Goal: Task Accomplishment & Management: Use online tool/utility

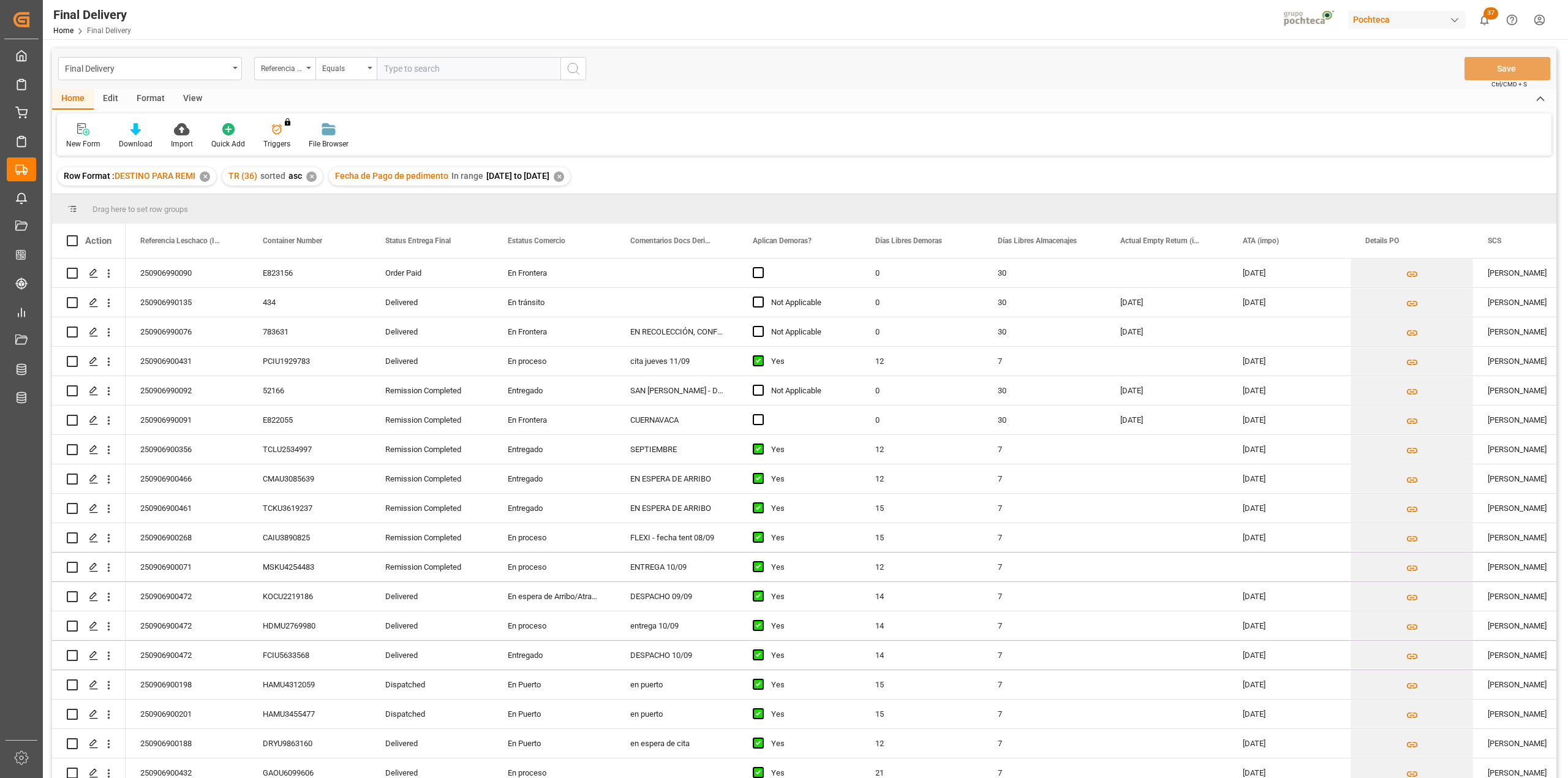
click at [198, 89] on div "View" at bounding box center [192, 99] width 38 height 21
click at [89, 142] on div "Default" at bounding box center [77, 144] width 24 height 11
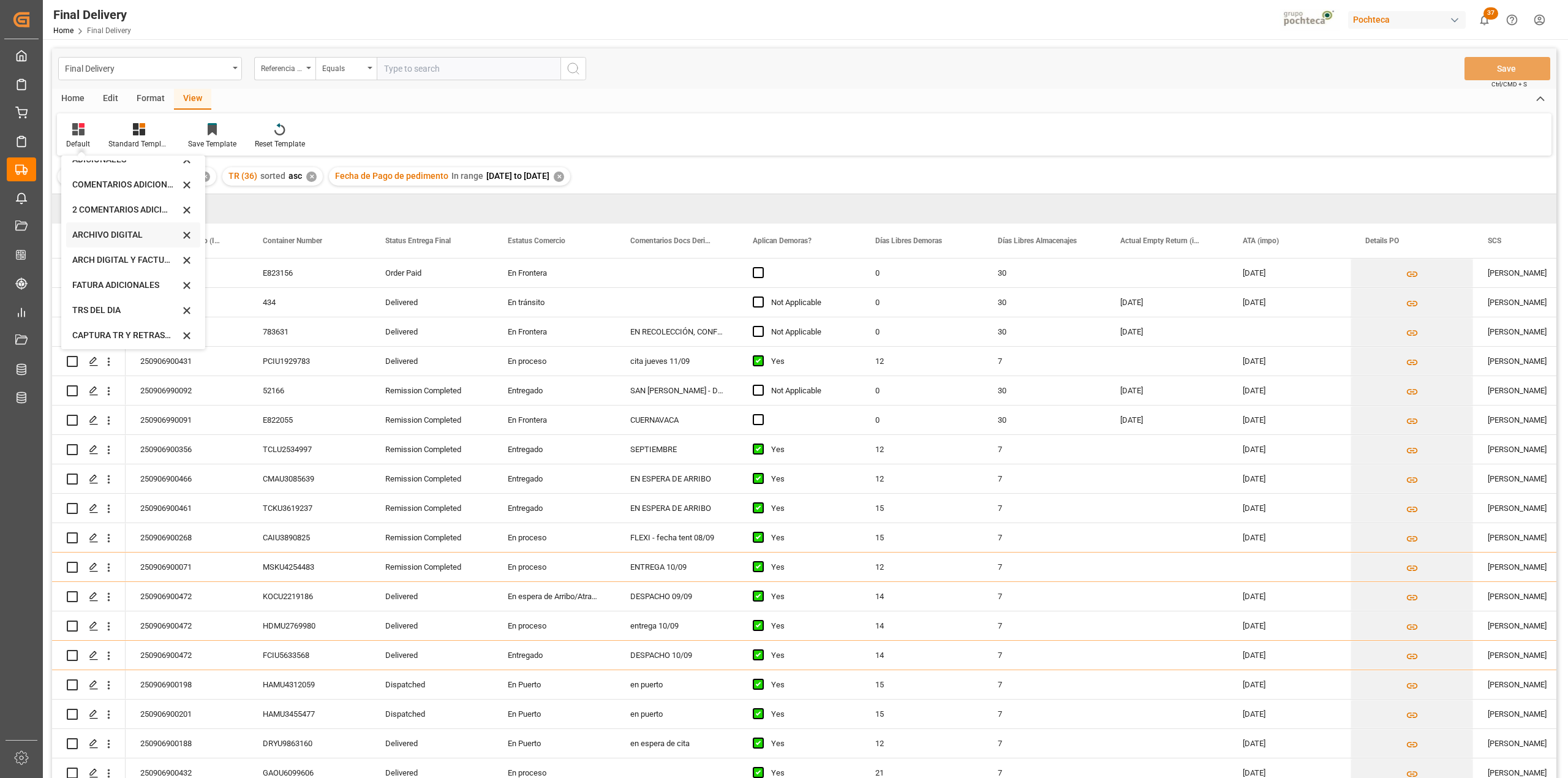
scroll to position [118, 0]
click at [137, 334] on div "CAPTURA TR Y RETRASO CON ENTREGA Y SUCURSAL" at bounding box center [126, 332] width 108 height 13
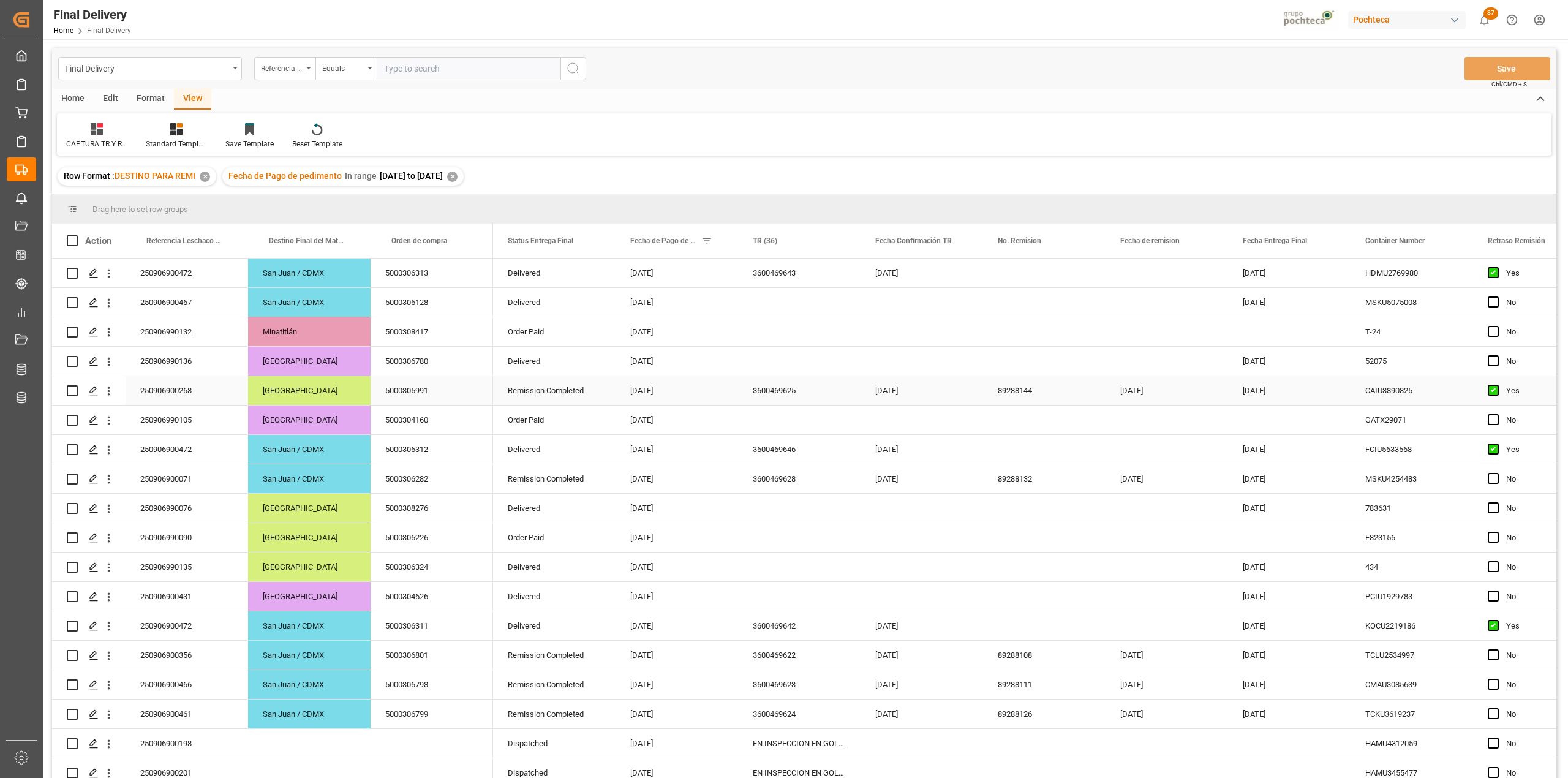
click at [1025, 385] on div "89288144" at bounding box center [1044, 390] width 123 height 29
click at [1049, 392] on input "89288144" at bounding box center [1044, 397] width 103 height 24
drag, startPoint x: 1049, startPoint y: 397, endPoint x: 969, endPoint y: 392, distance: 80.2
click at [969, 392] on div "Remission Completed [DATE] 3600469625 [DATE] 89288144 [DATE] [DATE] CAIU3890825…" at bounding box center [1455, 390] width 1923 height 29
click at [792, 385] on div "3600469625" at bounding box center [799, 390] width 123 height 29
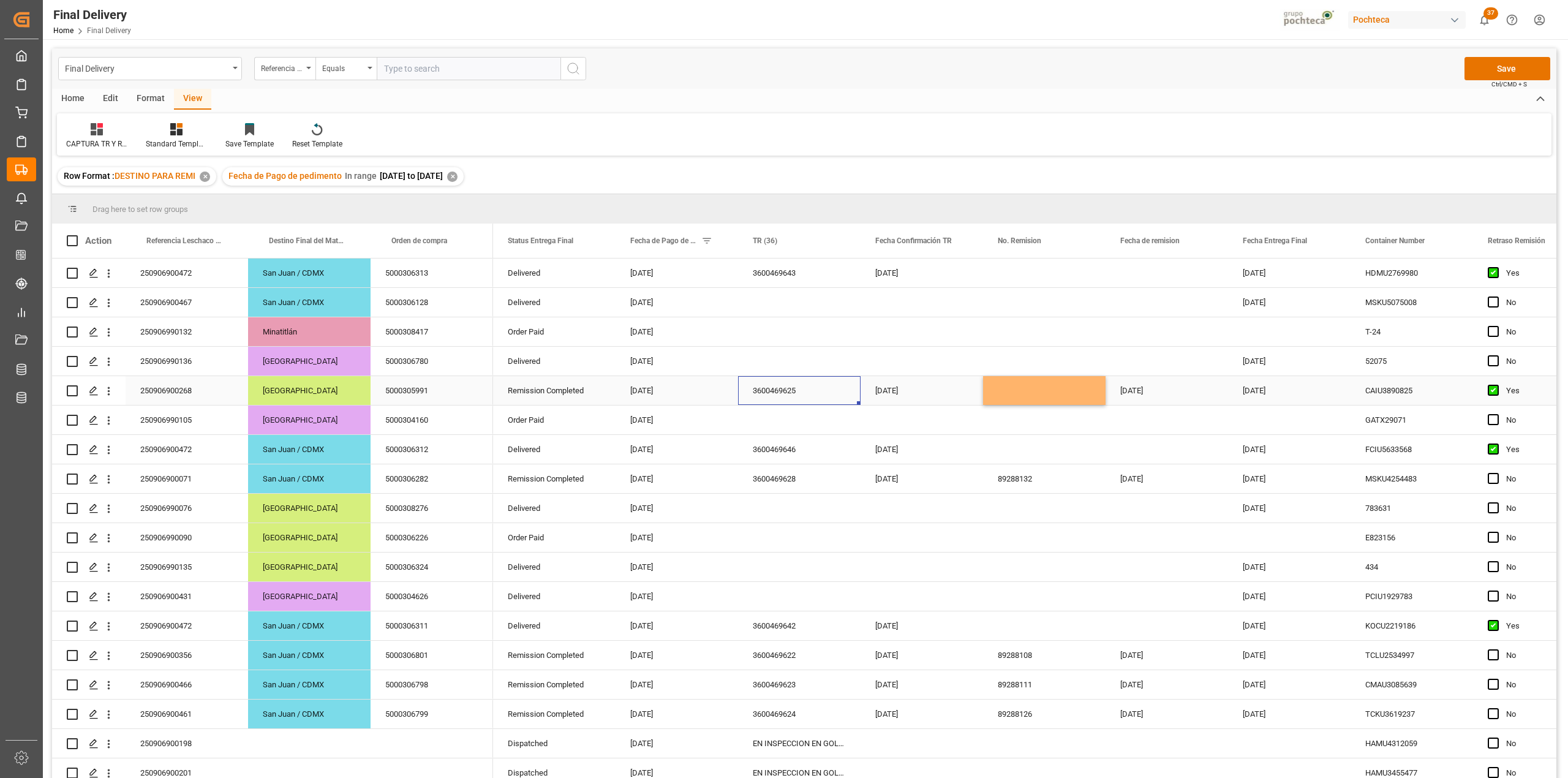
click at [797, 397] on div "3600469625" at bounding box center [799, 390] width 123 height 29
click at [1530, 64] on button "Save" at bounding box center [1508, 68] width 86 height 24
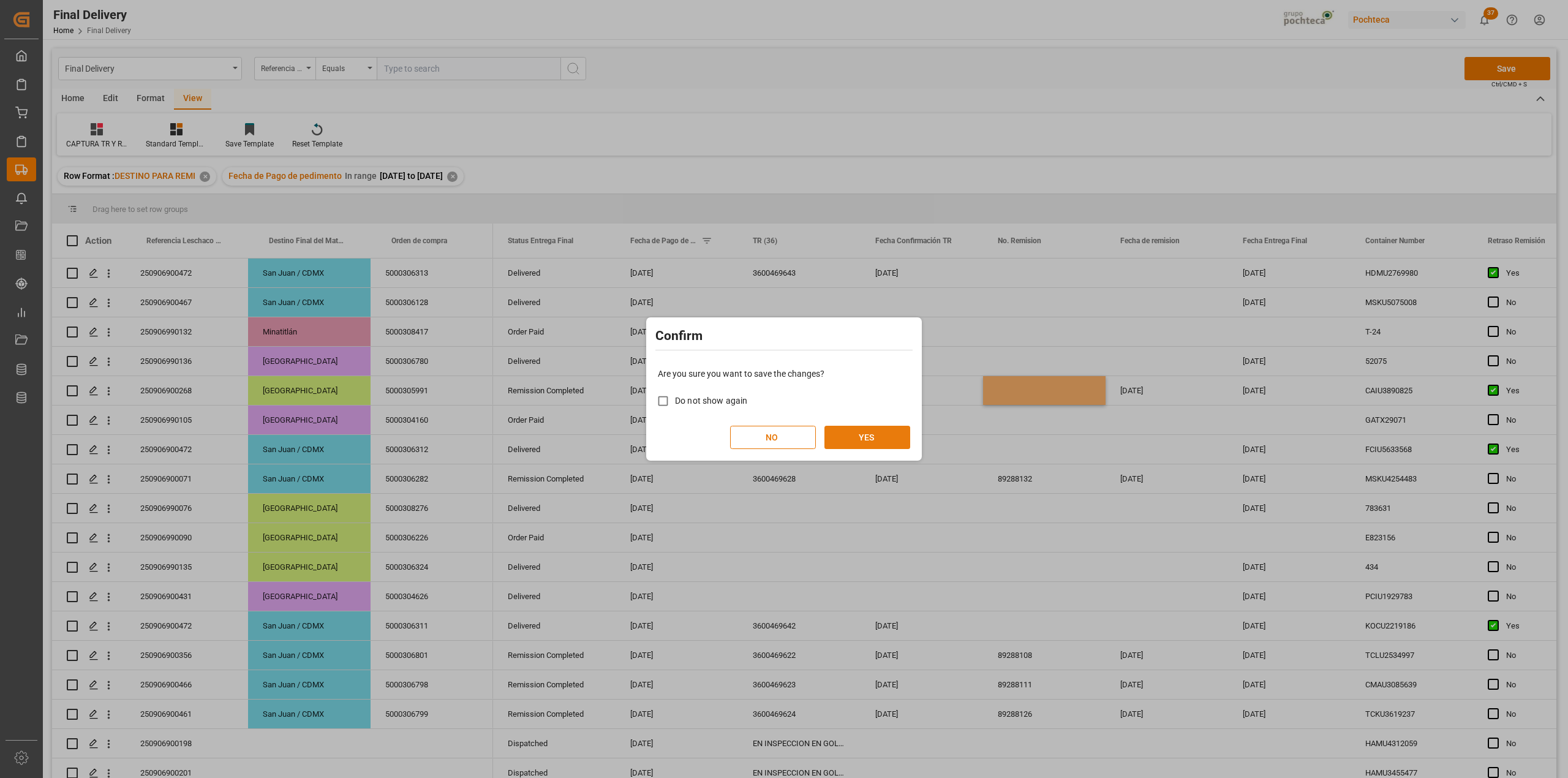
click at [868, 443] on button "YES" at bounding box center [867, 437] width 86 height 24
